Goal: Transaction & Acquisition: Purchase product/service

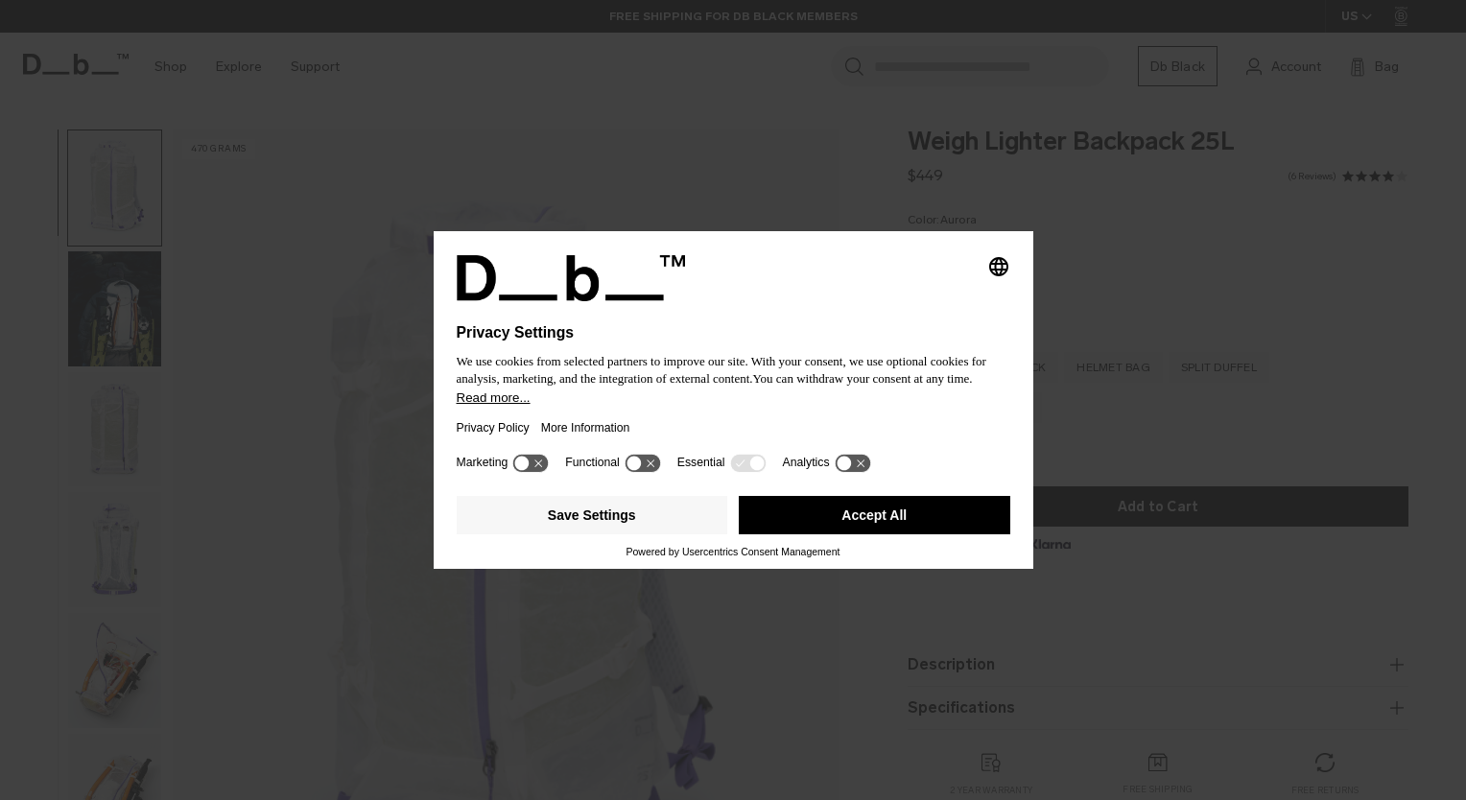
click at [838, 462] on icon at bounding box center [844, 464] width 14 height 14
click at [856, 462] on icon at bounding box center [861, 464] width 14 height 14
click at [579, 514] on button "Save Settings" at bounding box center [593, 515] width 272 height 38
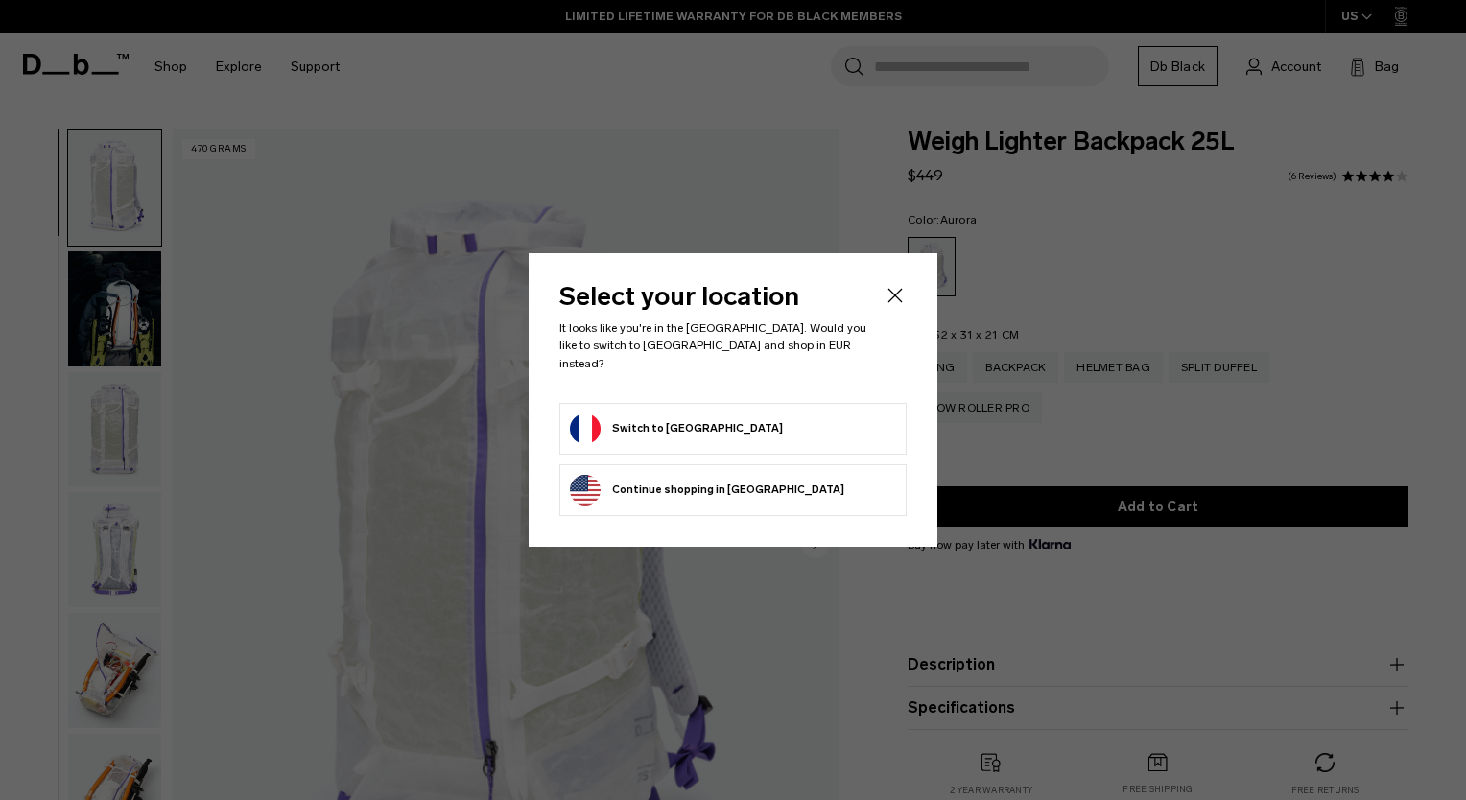
click at [673, 423] on button "Switch to France" at bounding box center [676, 428] width 213 height 31
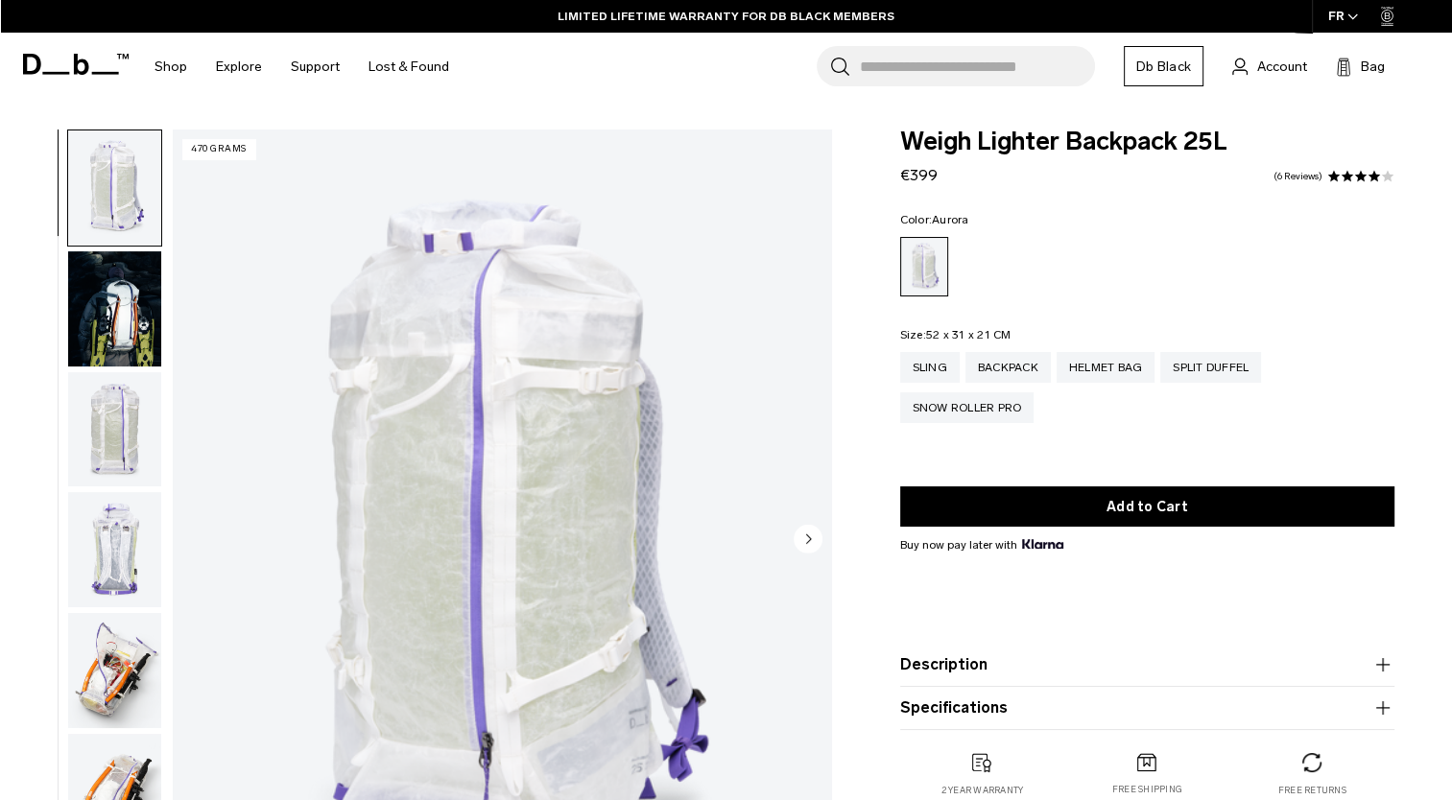
click at [95, 335] on img "button" at bounding box center [114, 308] width 93 height 115
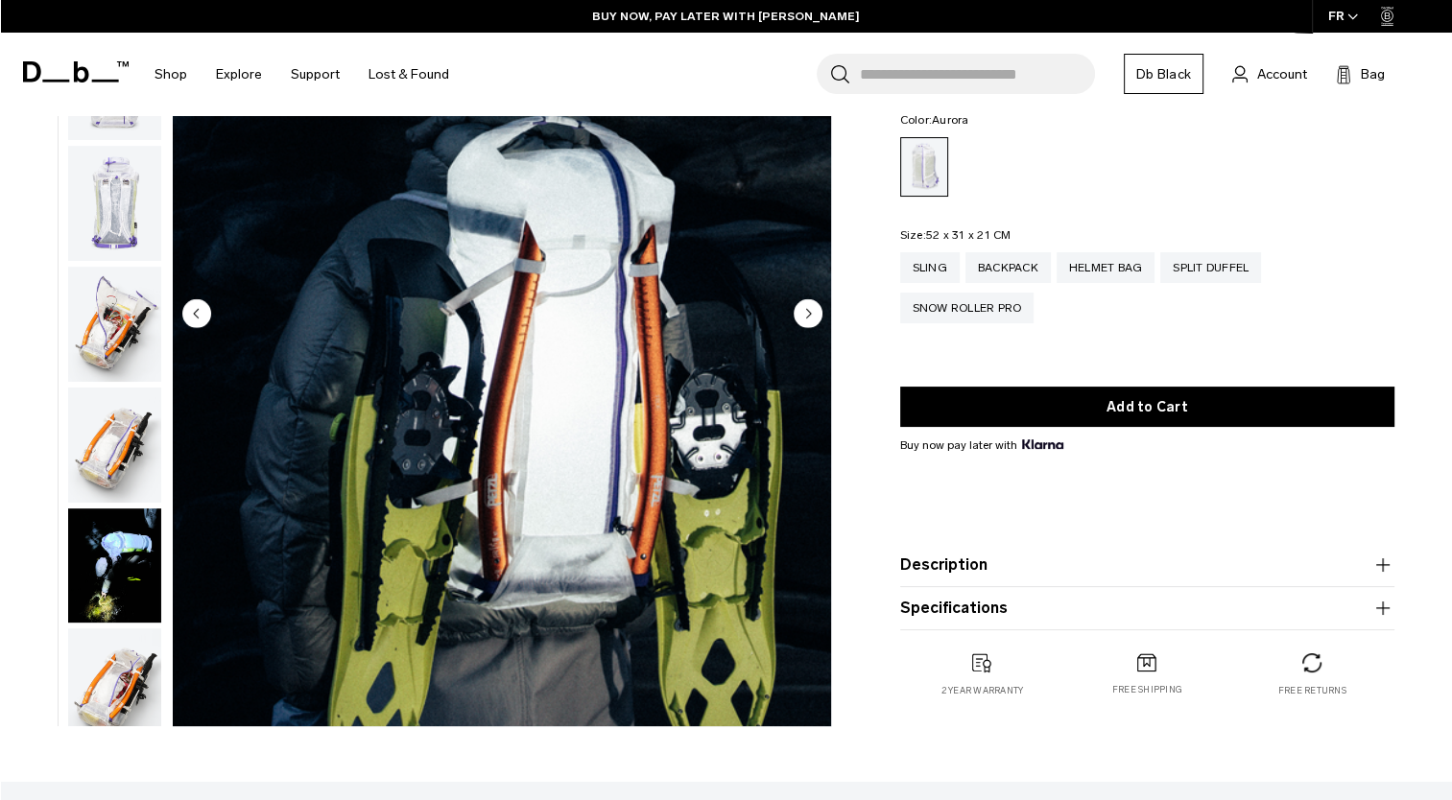
scroll to position [192, 0]
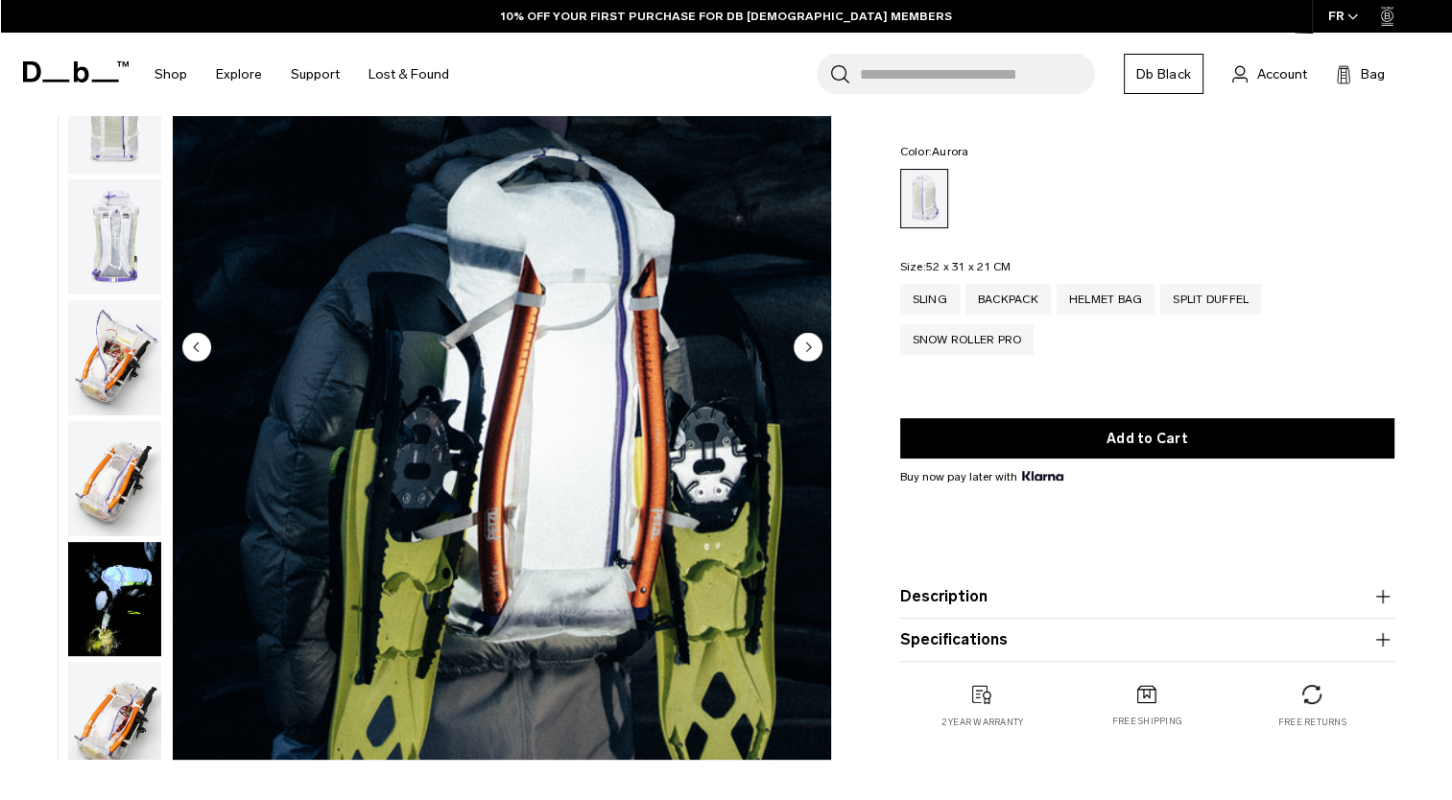
click at [806, 345] on icon "Next slide" at bounding box center [808, 347] width 5 height 9
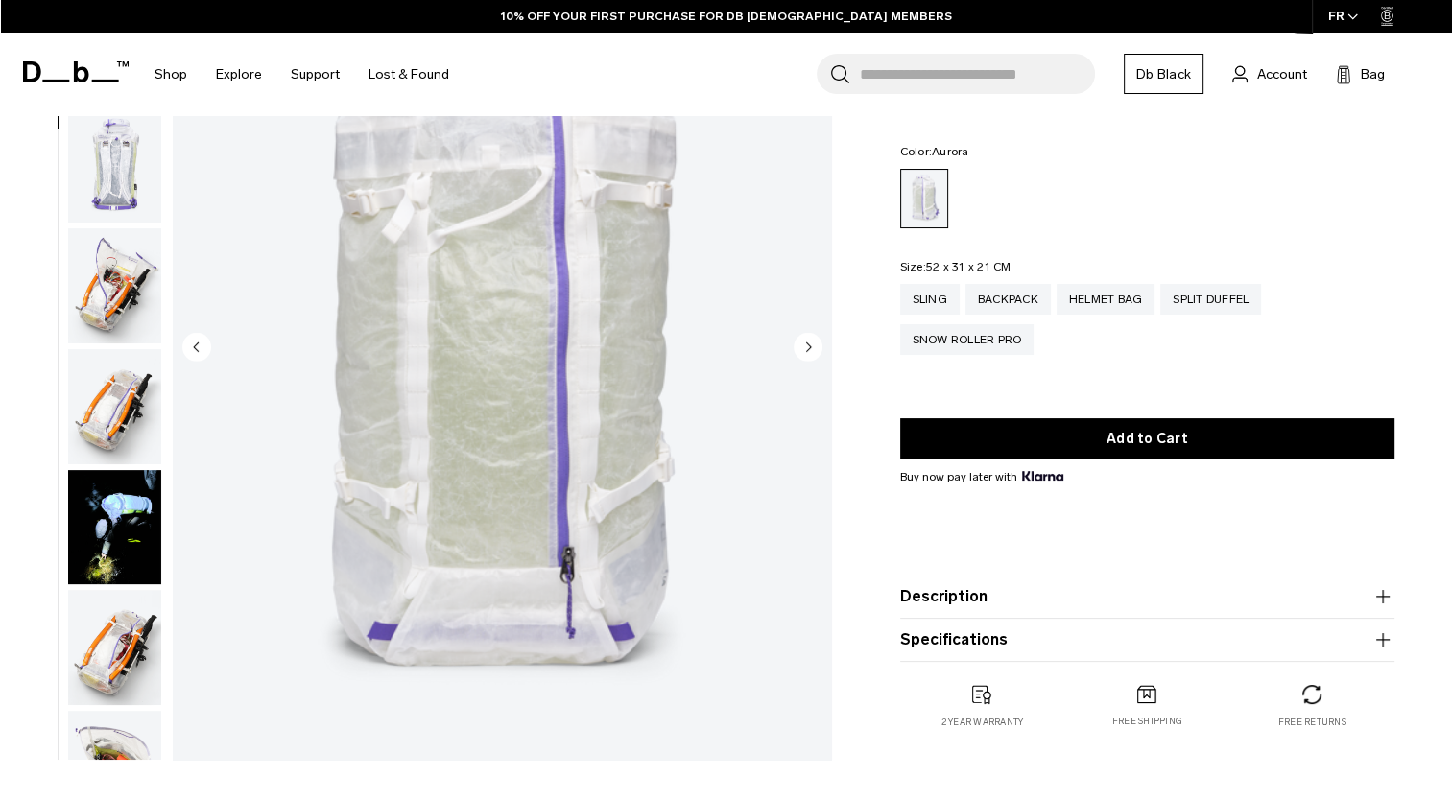
scroll to position [242, 0]
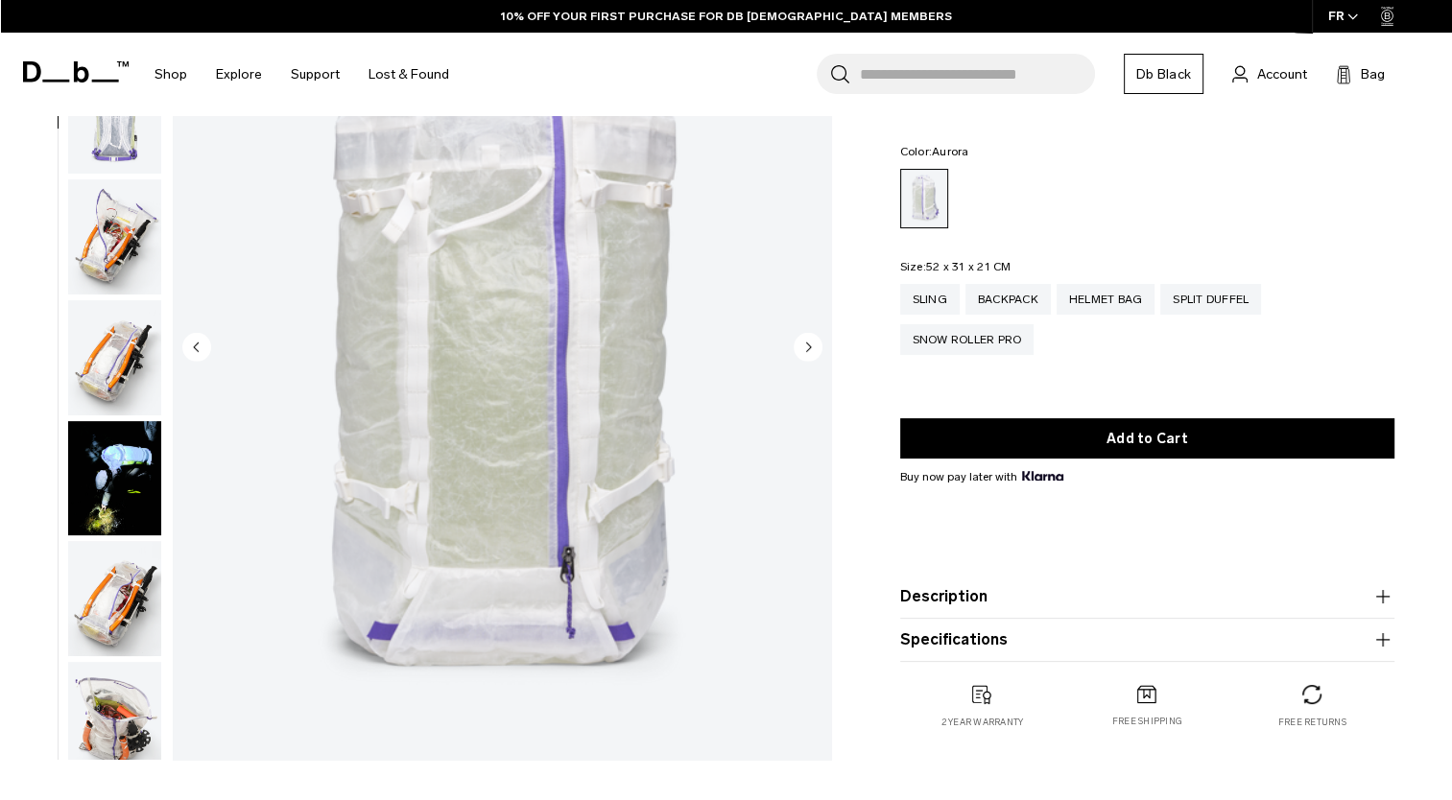
click at [96, 487] on img "button" at bounding box center [114, 478] width 93 height 115
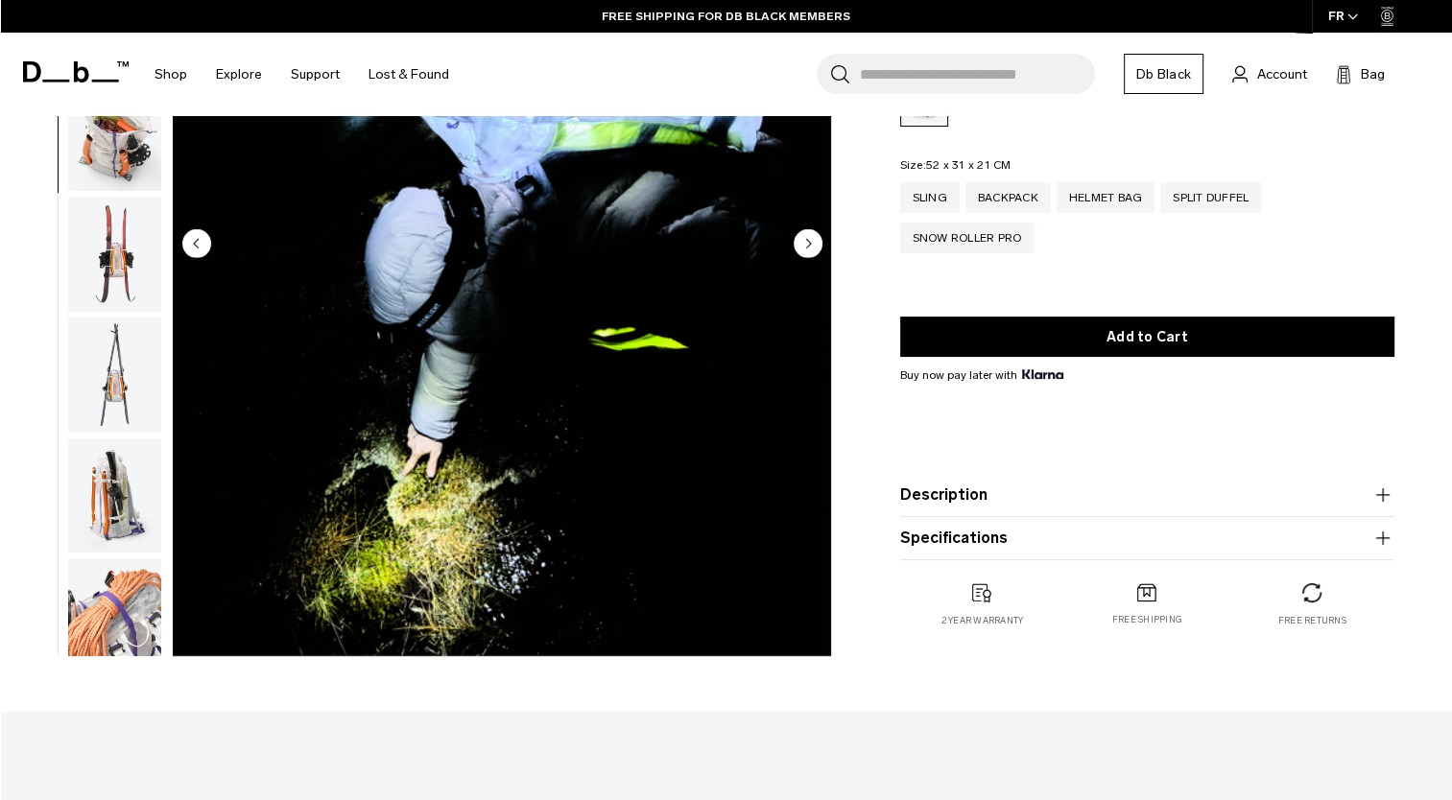
scroll to position [384, 0]
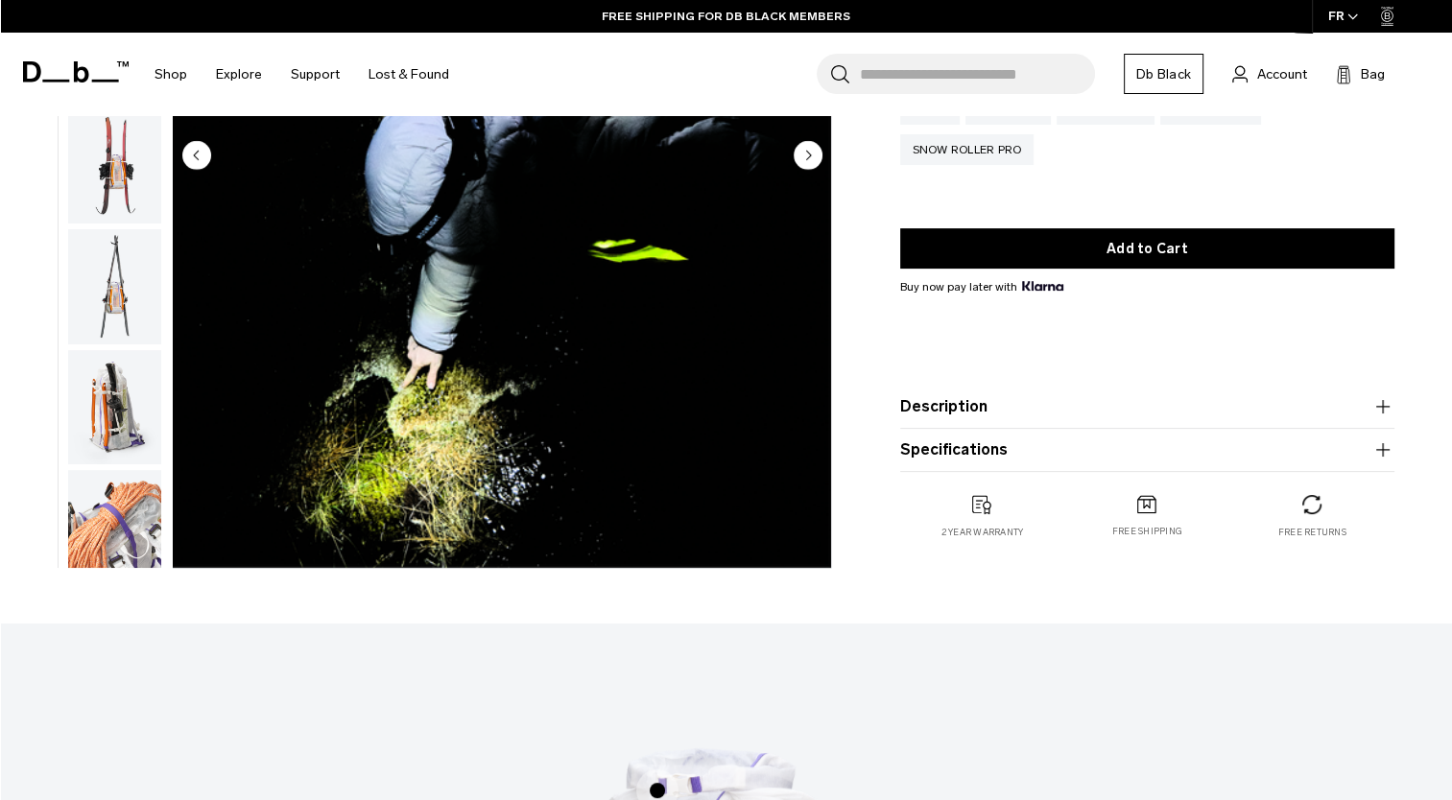
click at [123, 548] on img "button" at bounding box center [114, 527] width 93 height 115
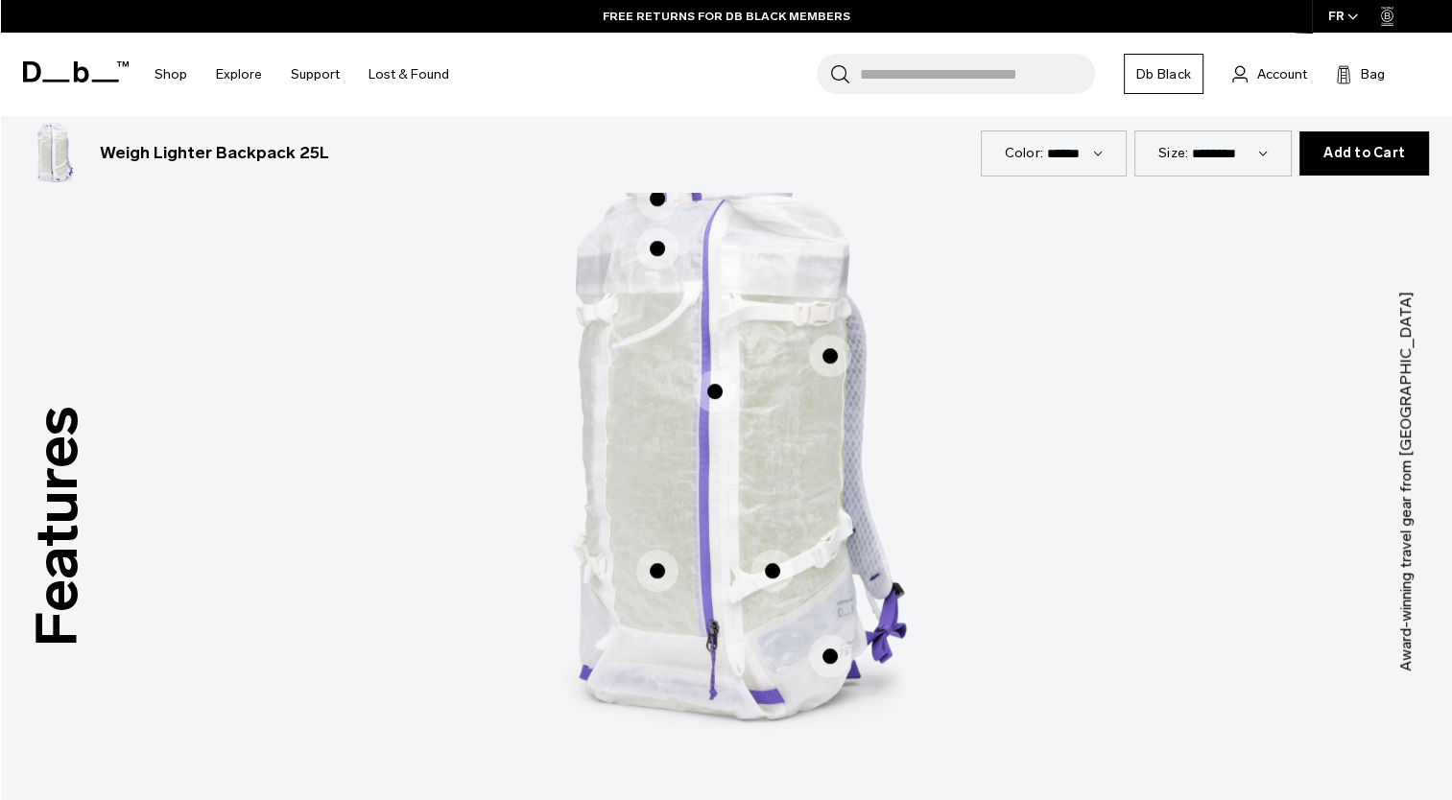
scroll to position [863, 0]
